Goal: Task Accomplishment & Management: Manage account settings

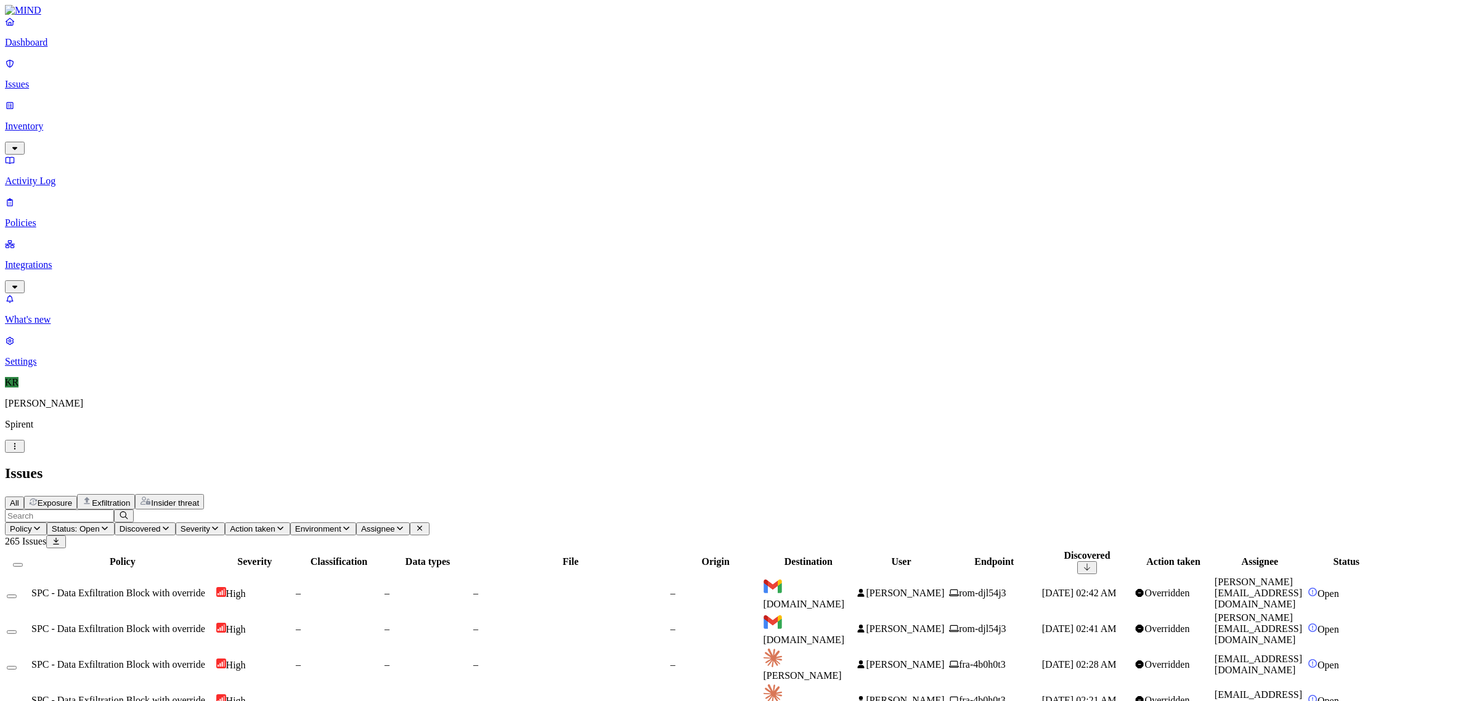
scroll to position [202, 0]
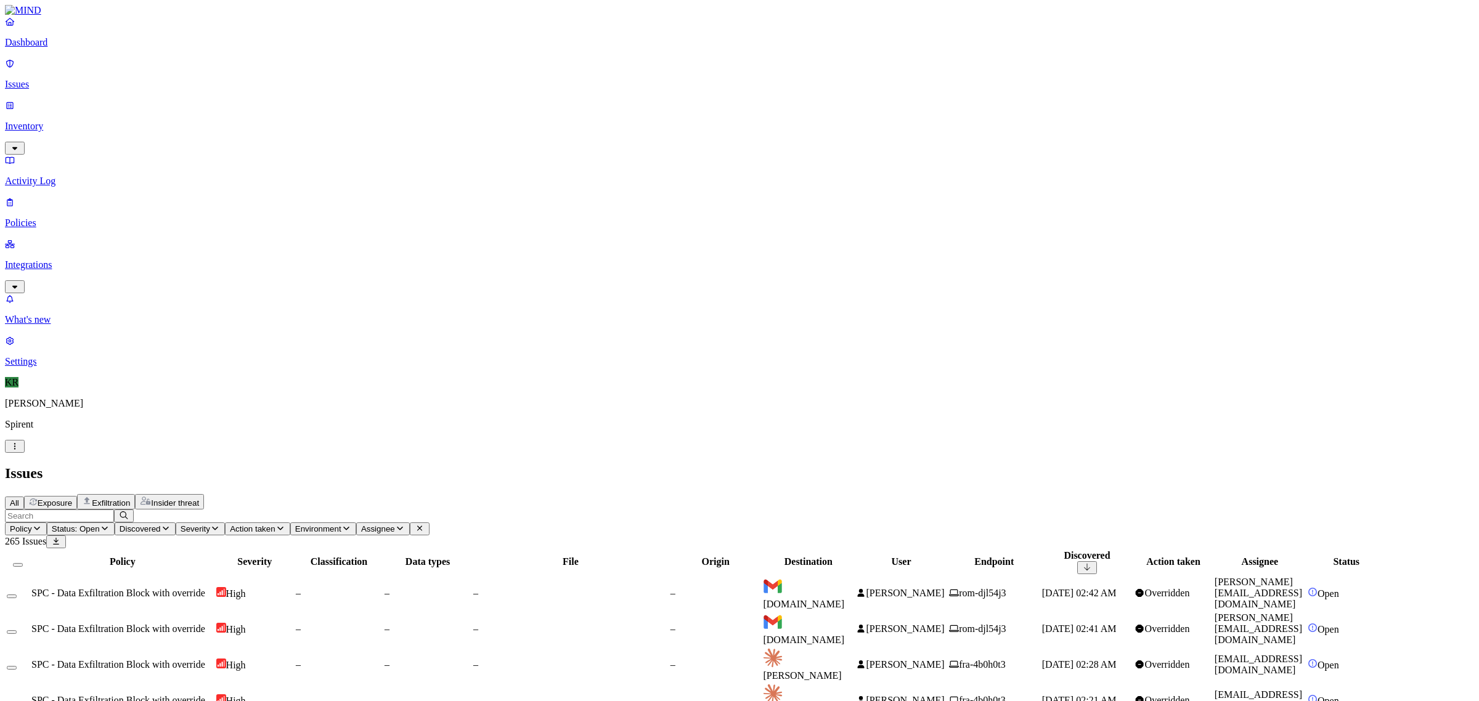
scroll to position [47, 0]
click at [844, 635] on span "[DOMAIN_NAME]" at bounding box center [803, 640] width 81 height 10
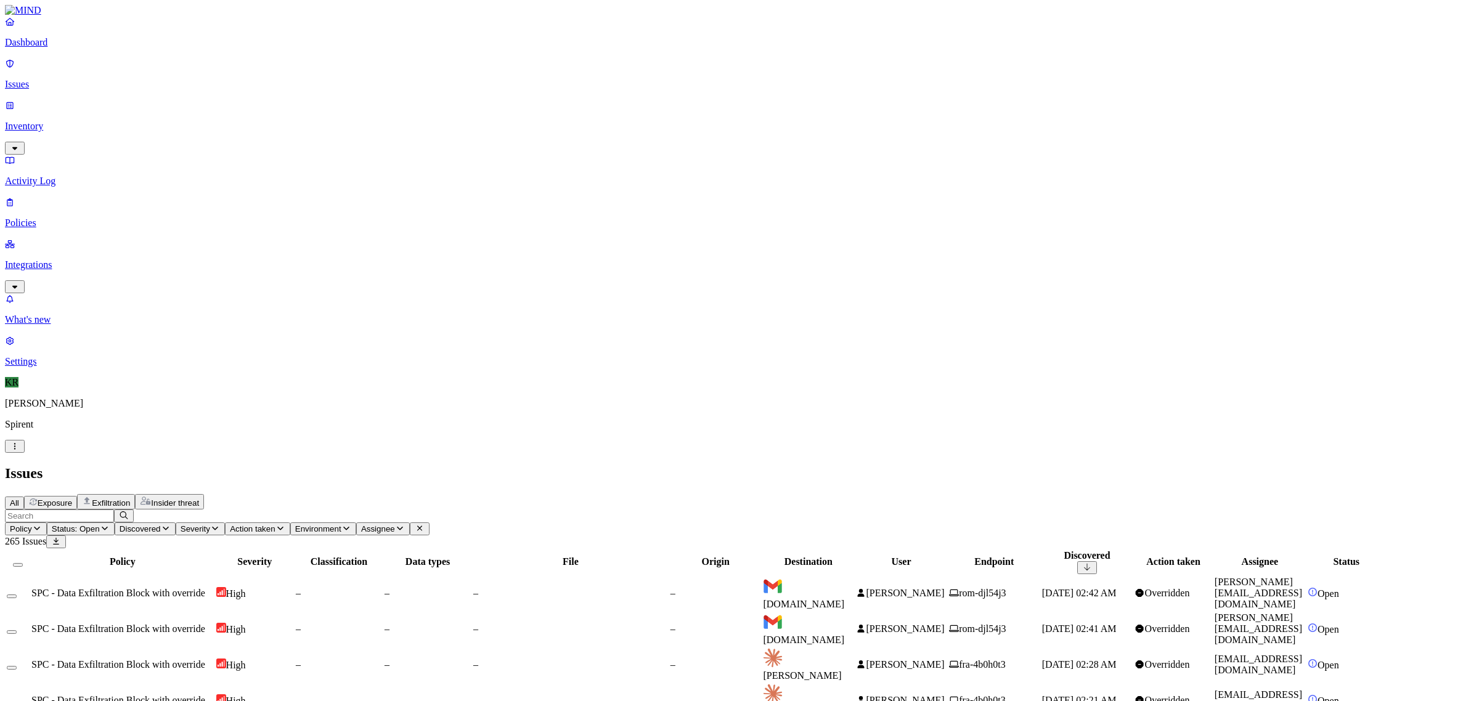
click at [23, 563] on button "Select all" at bounding box center [18, 565] width 10 height 4
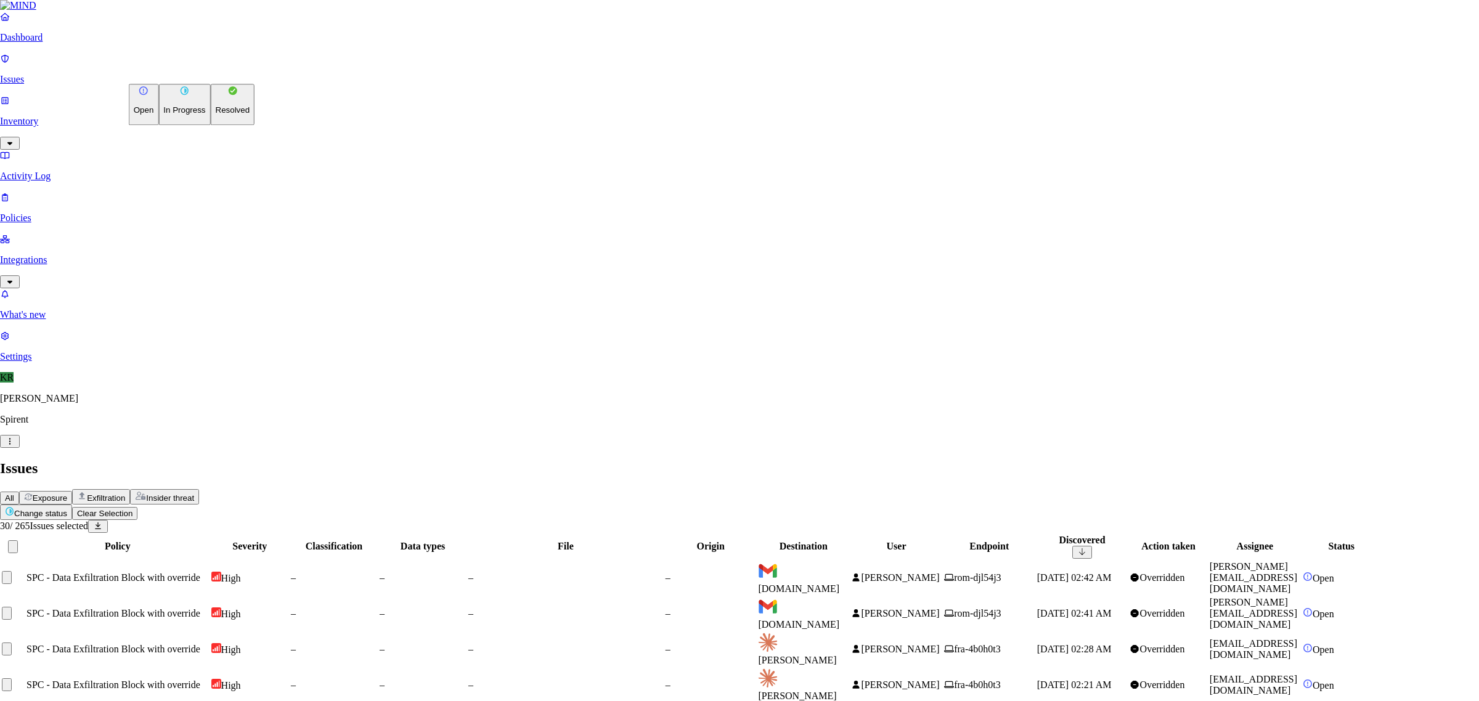
click at [216, 115] on p "Resolved" at bounding box center [233, 110] width 35 height 9
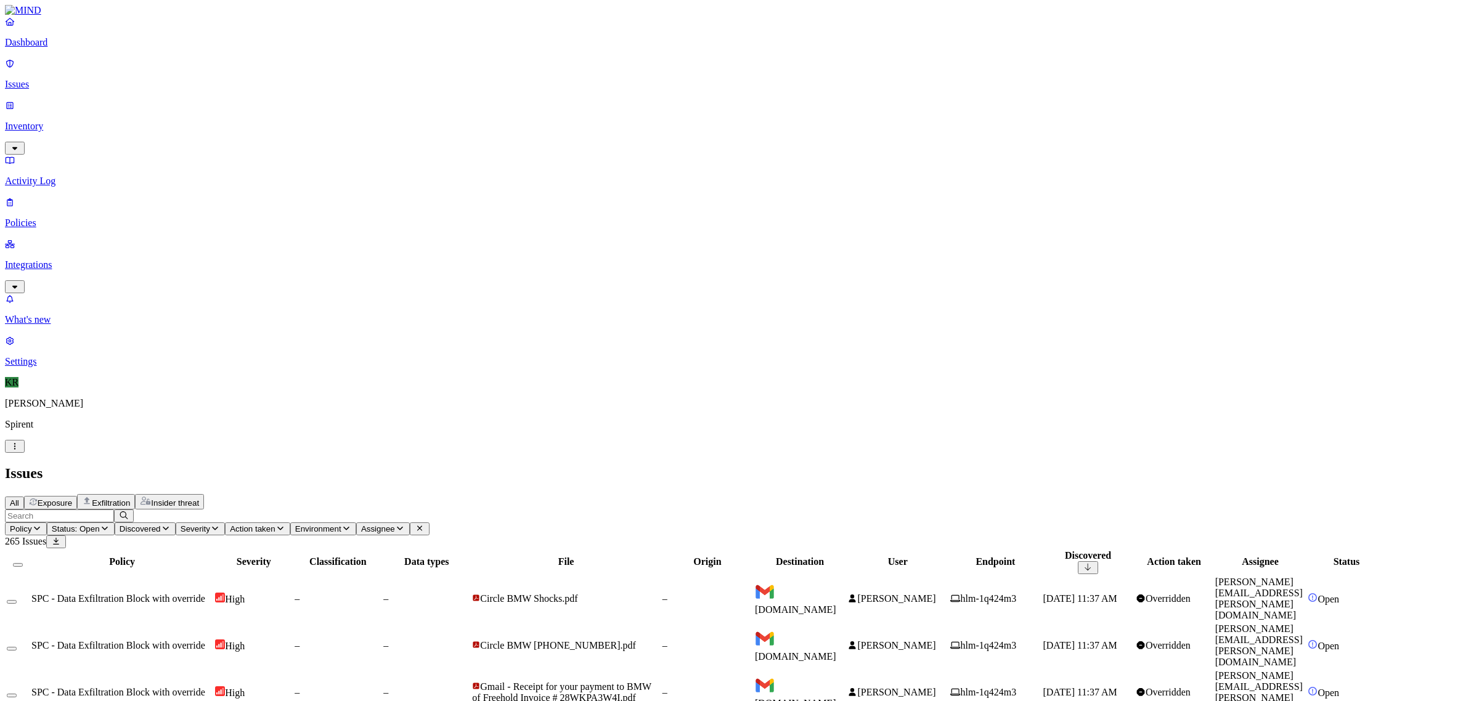
click at [836, 605] on span "[DOMAIN_NAME]" at bounding box center [795, 610] width 81 height 10
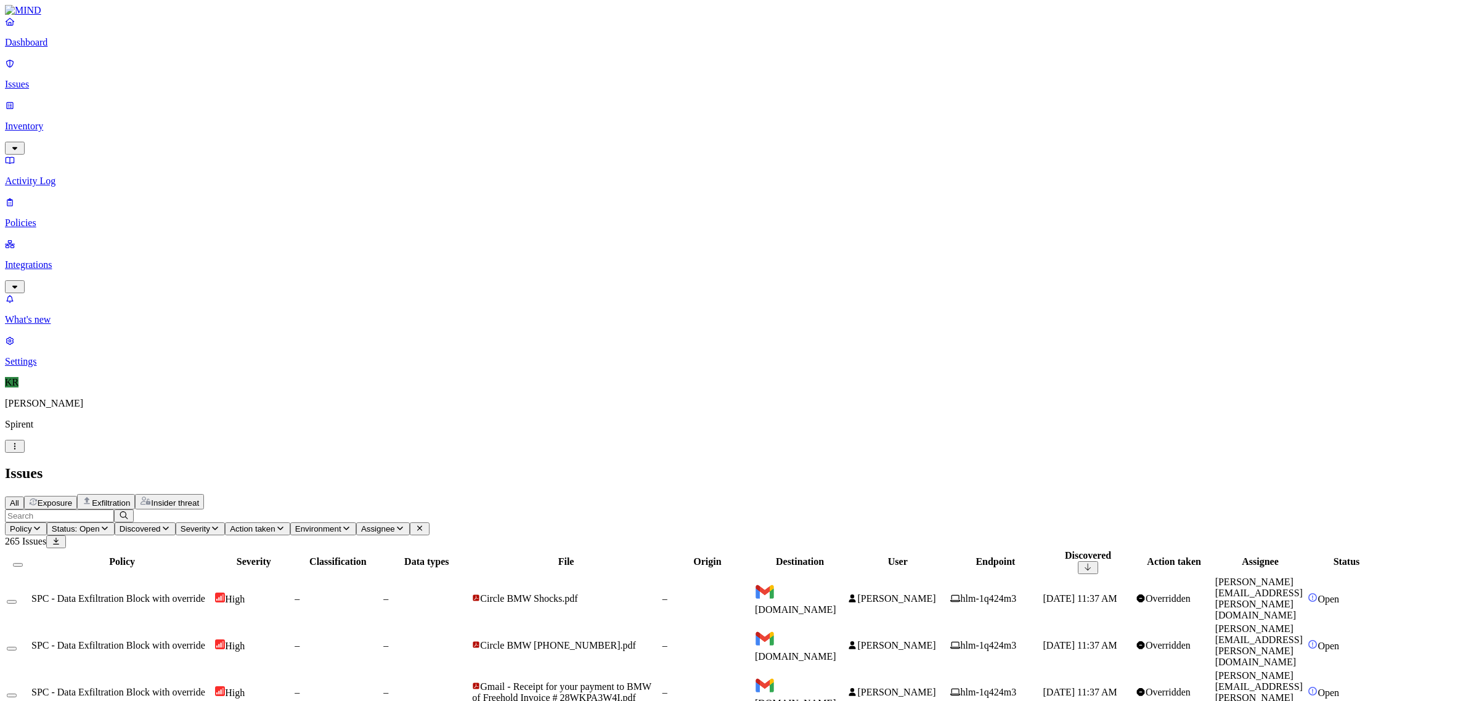
scroll to position [202, 0]
click at [23, 563] on button "Select all" at bounding box center [18, 565] width 10 height 4
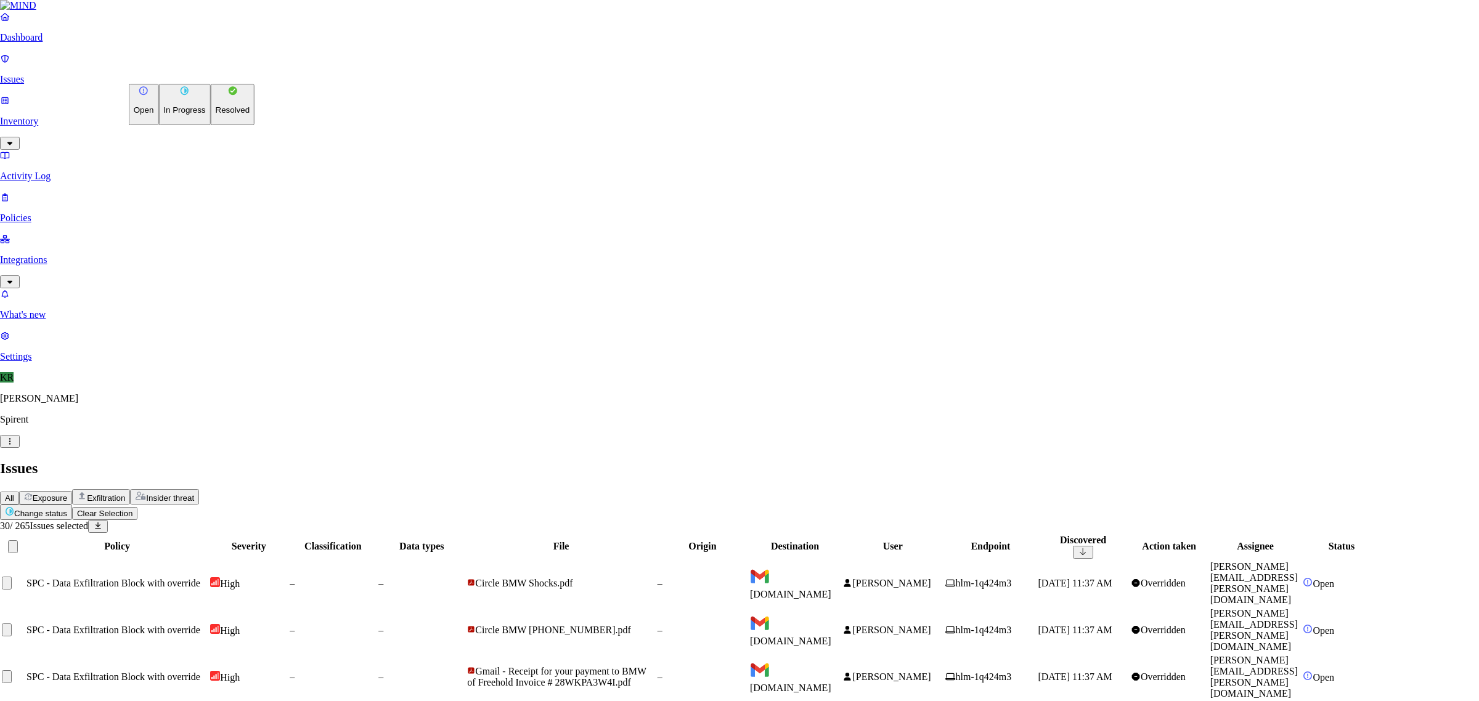
click at [216, 115] on p "Resolved" at bounding box center [233, 110] width 35 height 9
